Goal: Information Seeking & Learning: Find specific fact

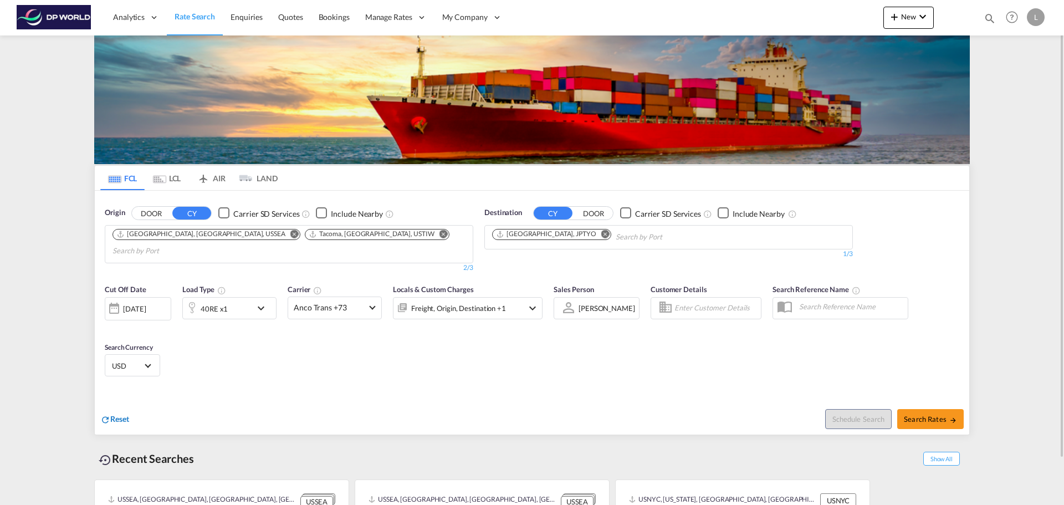
click at [121, 414] on span "Reset" at bounding box center [119, 418] width 19 height 9
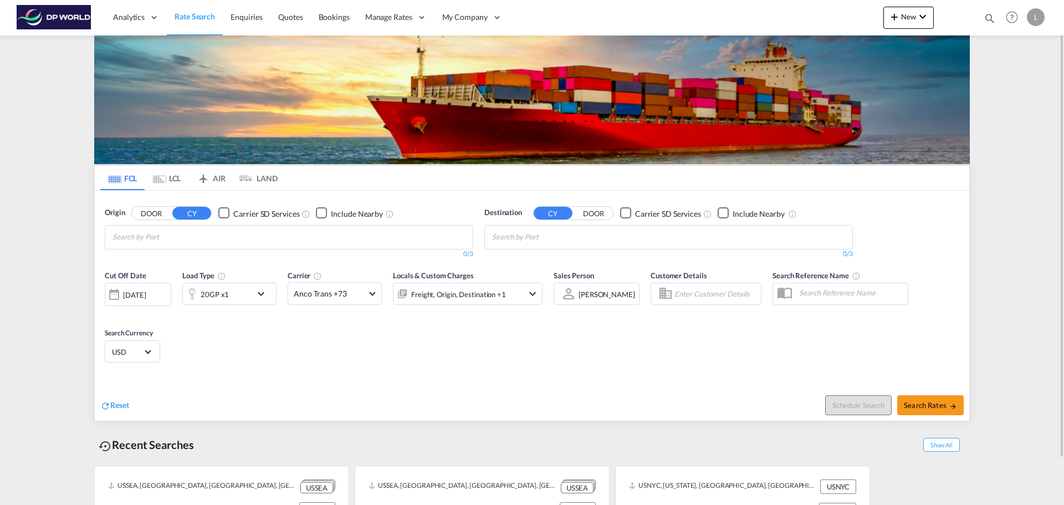
click at [259, 233] on md-chips at bounding box center [288, 237] width 367 height 23
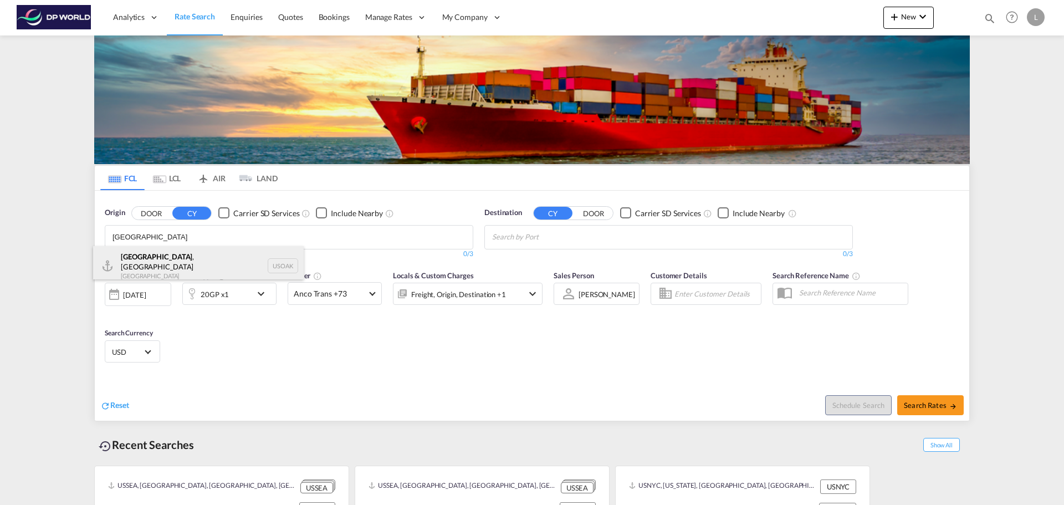
type input "[GEOGRAPHIC_DATA]"
click at [172, 263] on div "[GEOGRAPHIC_DATA] , [GEOGRAPHIC_DATA] [GEOGRAPHIC_DATA] USOAK" at bounding box center [198, 266] width 211 height 40
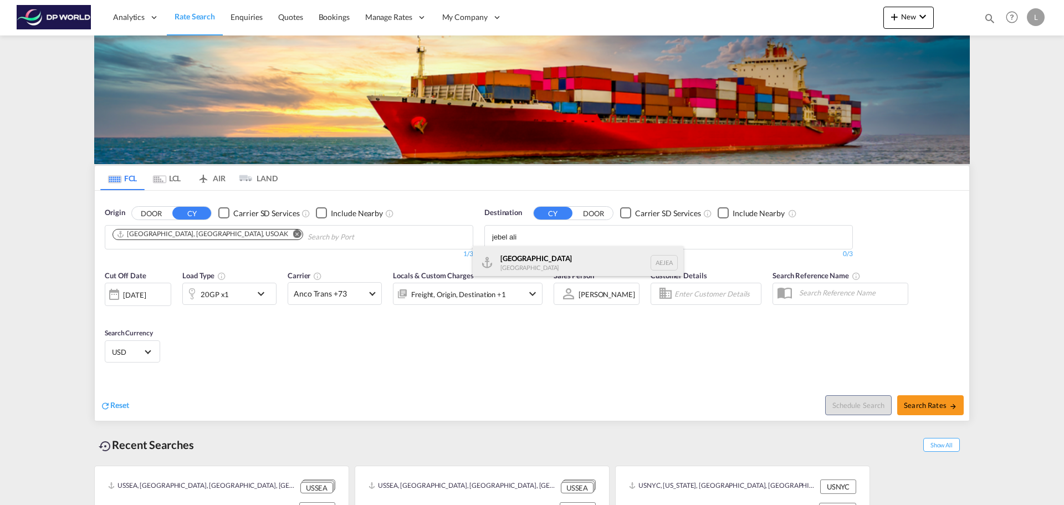
type input "jebel ali"
click at [516, 264] on div "[GEOGRAPHIC_DATA] [GEOGRAPHIC_DATA]" at bounding box center [578, 262] width 211 height 33
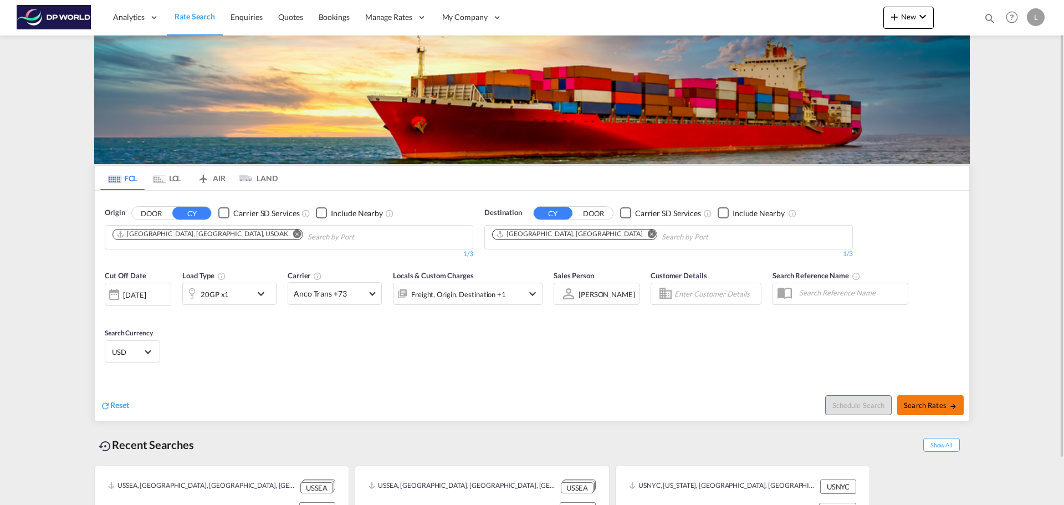
click at [926, 405] on span "Search Rates" at bounding box center [930, 405] width 53 height 9
type input "USOAK to AEJEA / [DATE]"
